Goal: Navigation & Orientation: Find specific page/section

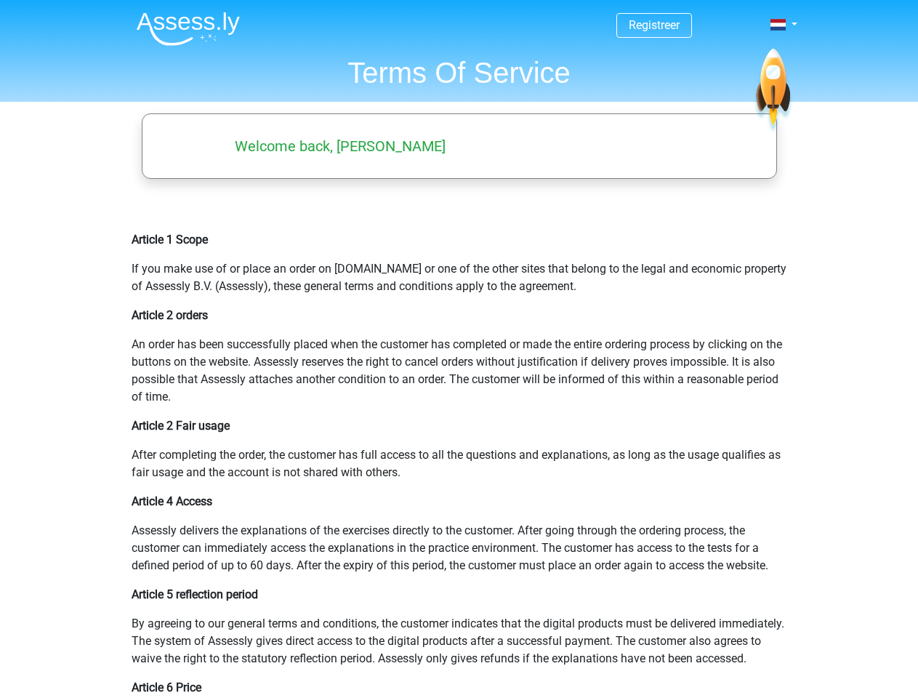
click at [779, 25] on span at bounding box center [777, 25] width 15 height 12
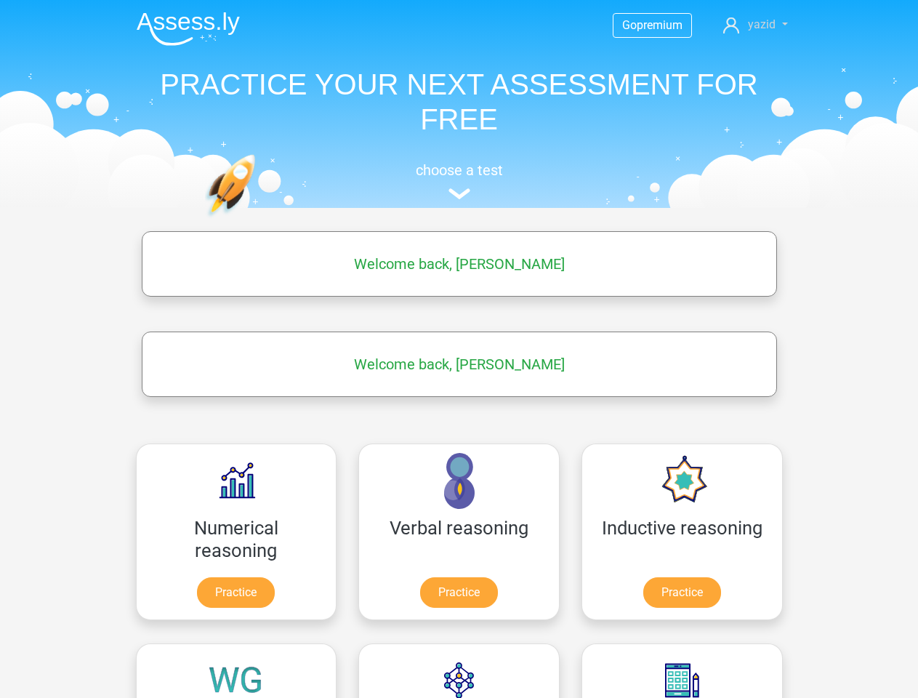
click at [755, 25] on span "yazid" at bounding box center [762, 24] width 28 height 14
